Goal: Check status: Check status

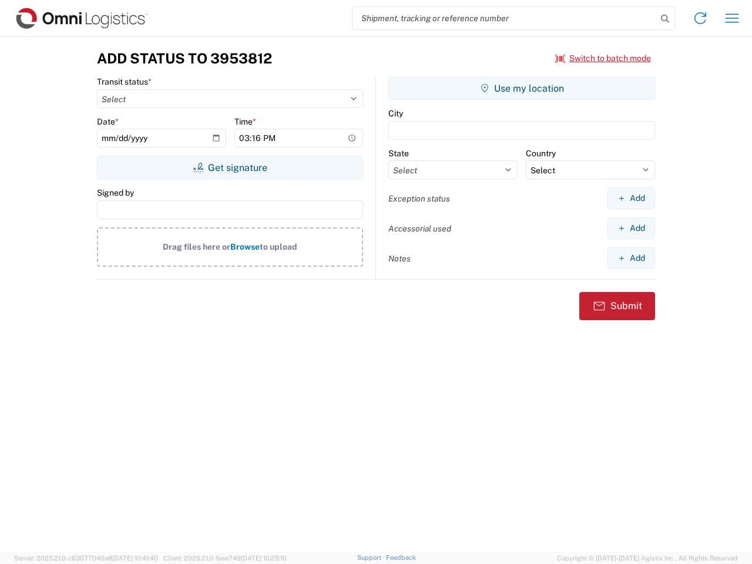
click at [505, 18] on input "search" at bounding box center [505, 18] width 304 height 22
click at [665, 19] on icon at bounding box center [665, 19] width 16 height 16
click at [701, 18] on icon at bounding box center [700, 18] width 19 height 19
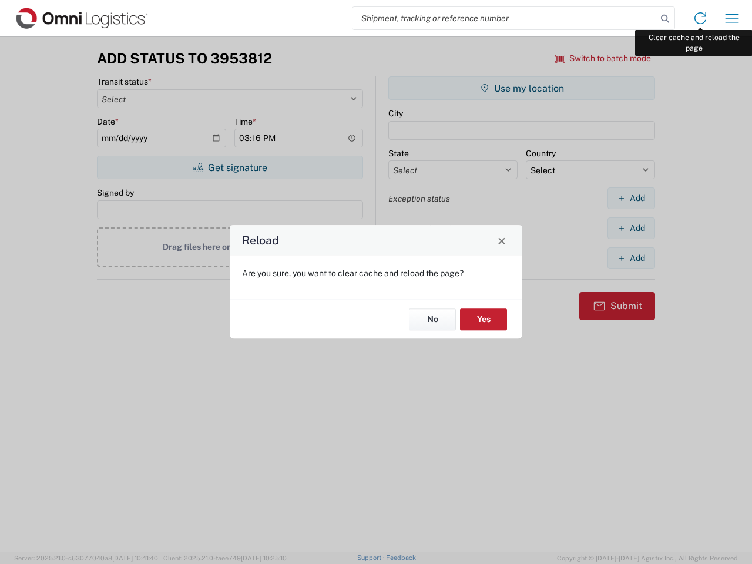
click at [732, 18] on div "Reload Are you sure, you want to clear cache and reload the page? No Yes" at bounding box center [376, 282] width 752 height 564
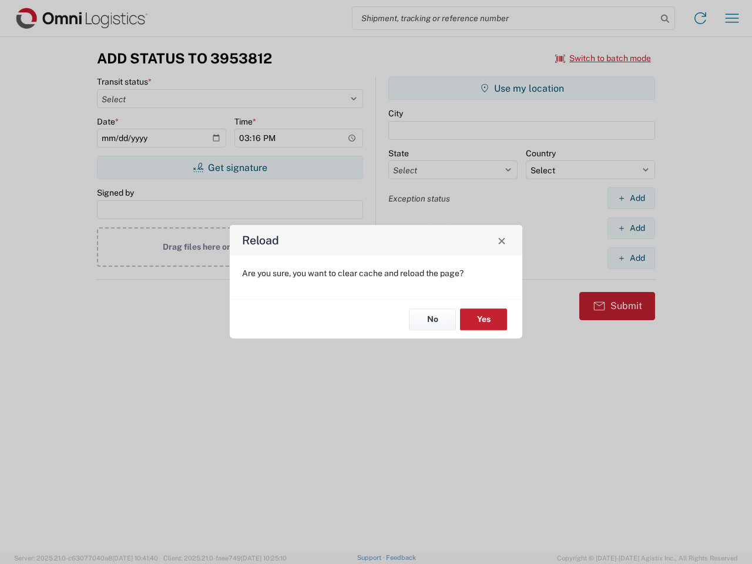
click at [604, 58] on div "Reload Are you sure, you want to clear cache and reload the page? No Yes" at bounding box center [376, 282] width 752 height 564
click at [230, 168] on div "Reload Are you sure, you want to clear cache and reload the page? No Yes" at bounding box center [376, 282] width 752 height 564
click at [522, 88] on div "Reload Are you sure, you want to clear cache and reload the page? No Yes" at bounding box center [376, 282] width 752 height 564
click at [631, 198] on div "Reload Are you sure, you want to clear cache and reload the page? No Yes" at bounding box center [376, 282] width 752 height 564
click at [631, 228] on div "Reload Are you sure, you want to clear cache and reload the page? No Yes" at bounding box center [376, 282] width 752 height 564
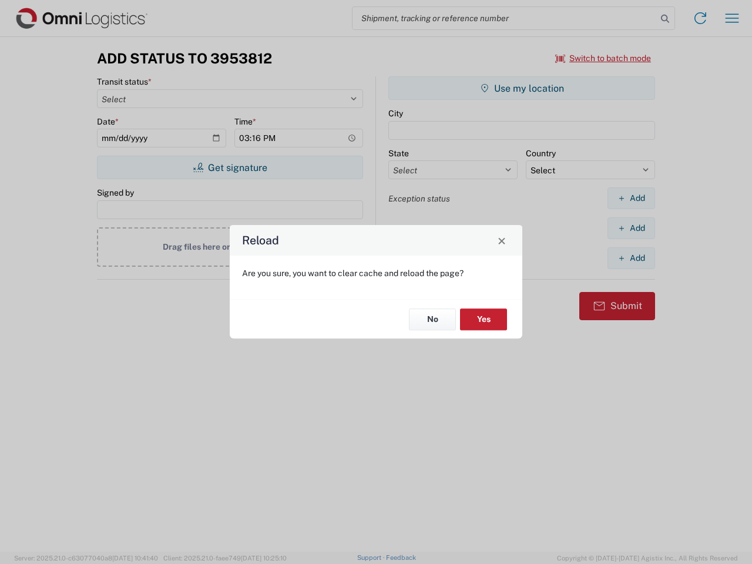
click at [631, 258] on div "Reload Are you sure, you want to clear cache and reload the page? No Yes" at bounding box center [376, 282] width 752 height 564
